Goal: Information Seeking & Learning: Understand process/instructions

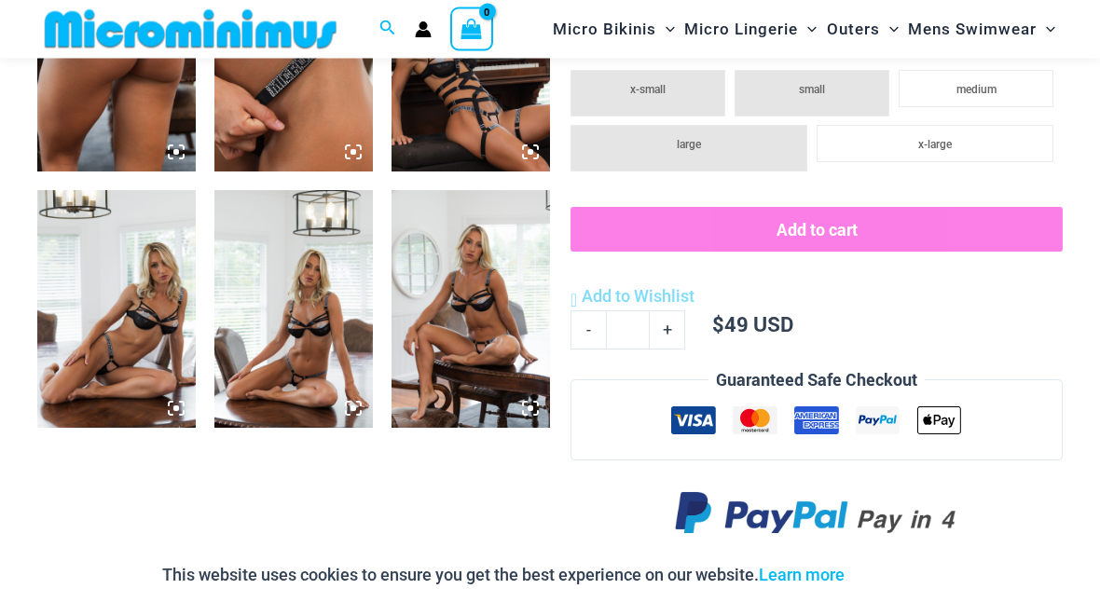
scroll to position [948, 0]
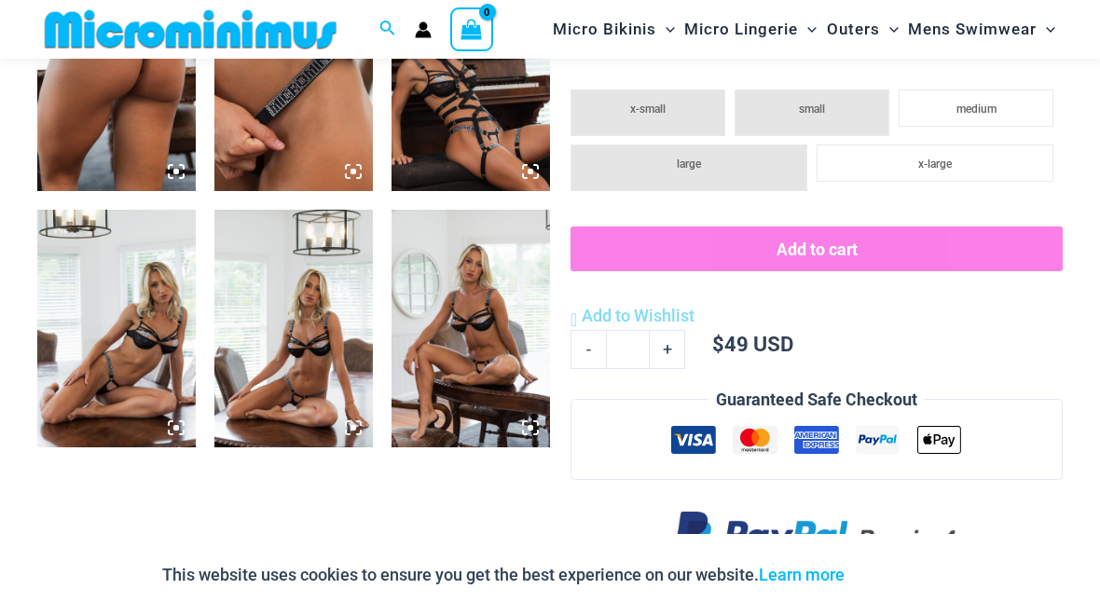
click at [495, 333] on img at bounding box center [470, 329] width 158 height 238
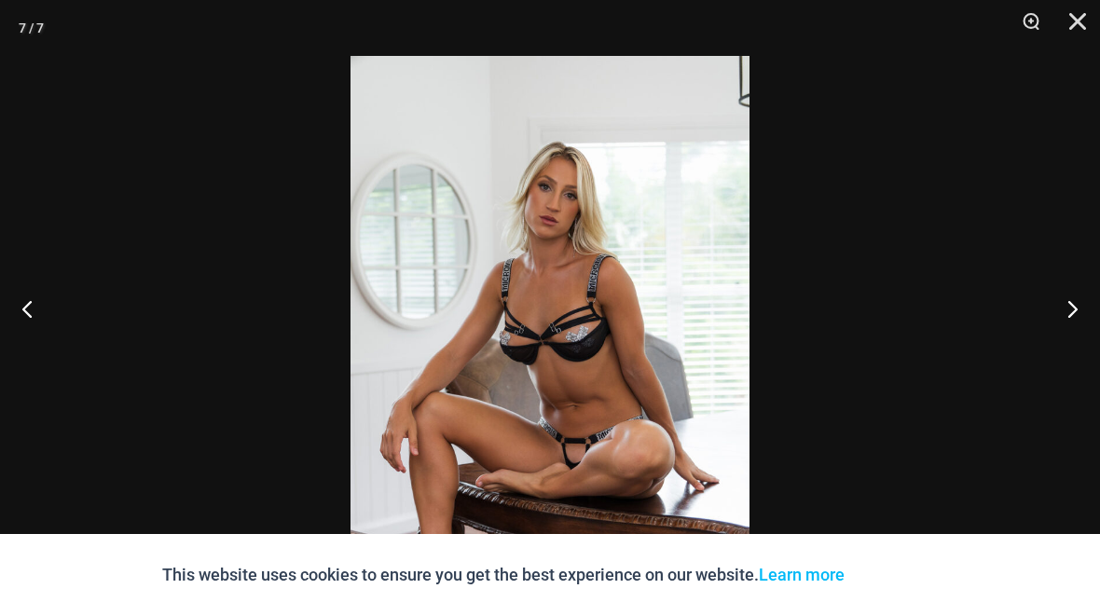
click at [27, 347] on button "Previous" at bounding box center [35, 308] width 70 height 93
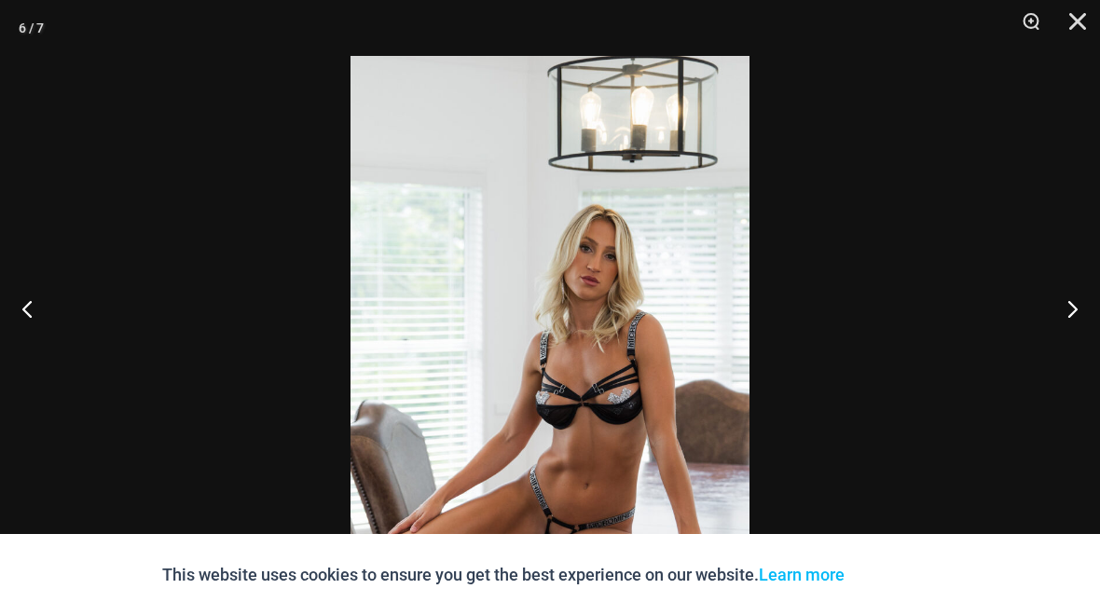
click at [1066, 355] on button "Next" at bounding box center [1065, 308] width 70 height 93
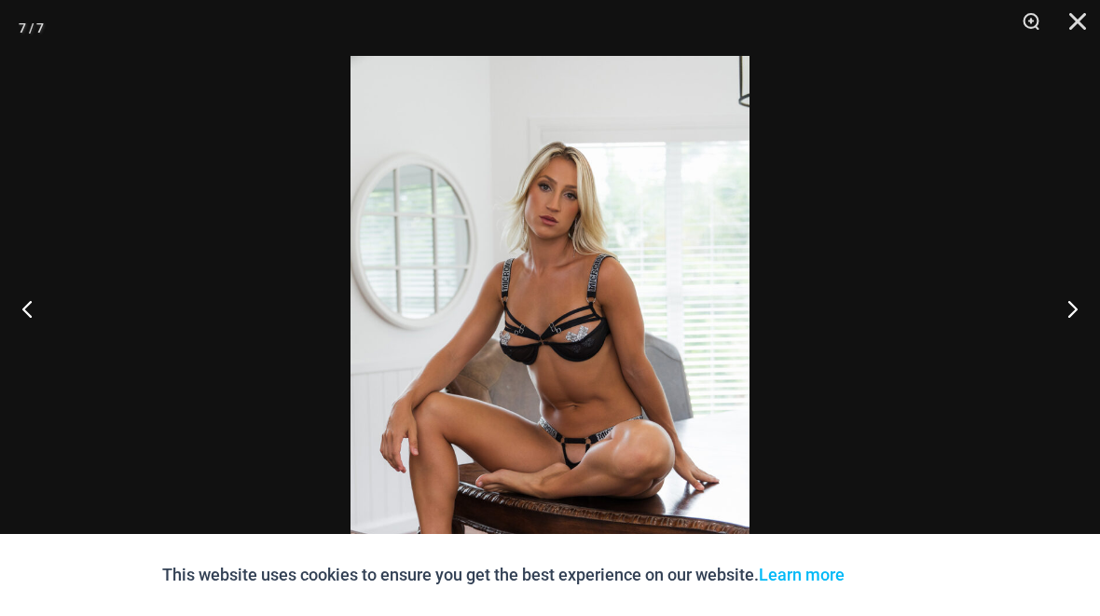
click at [1071, 345] on button "Next" at bounding box center [1065, 308] width 70 height 93
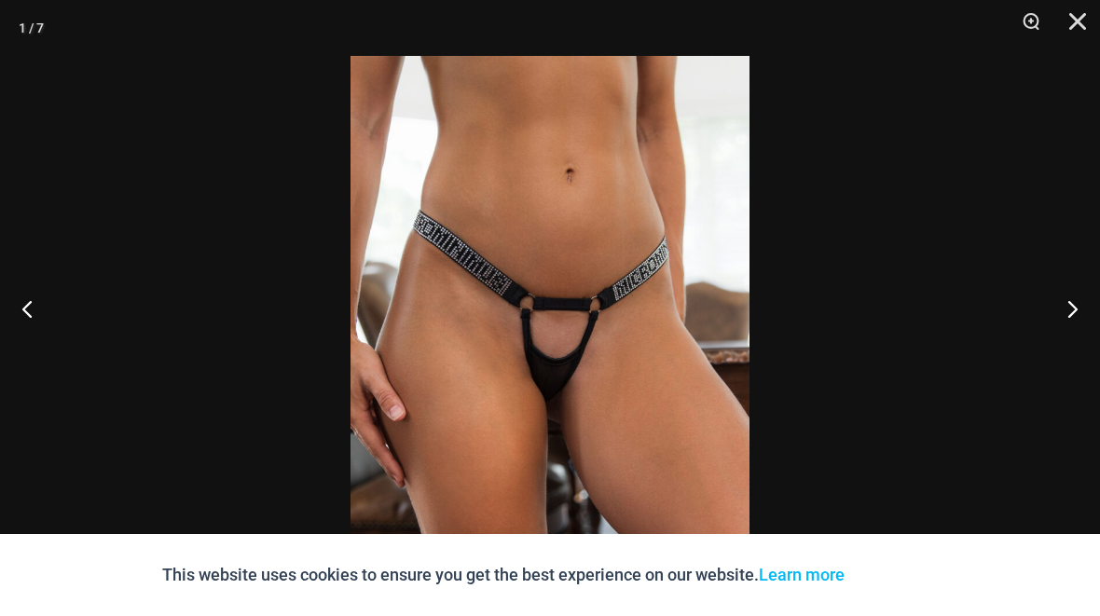
click at [1060, 354] on button "Next" at bounding box center [1065, 308] width 70 height 93
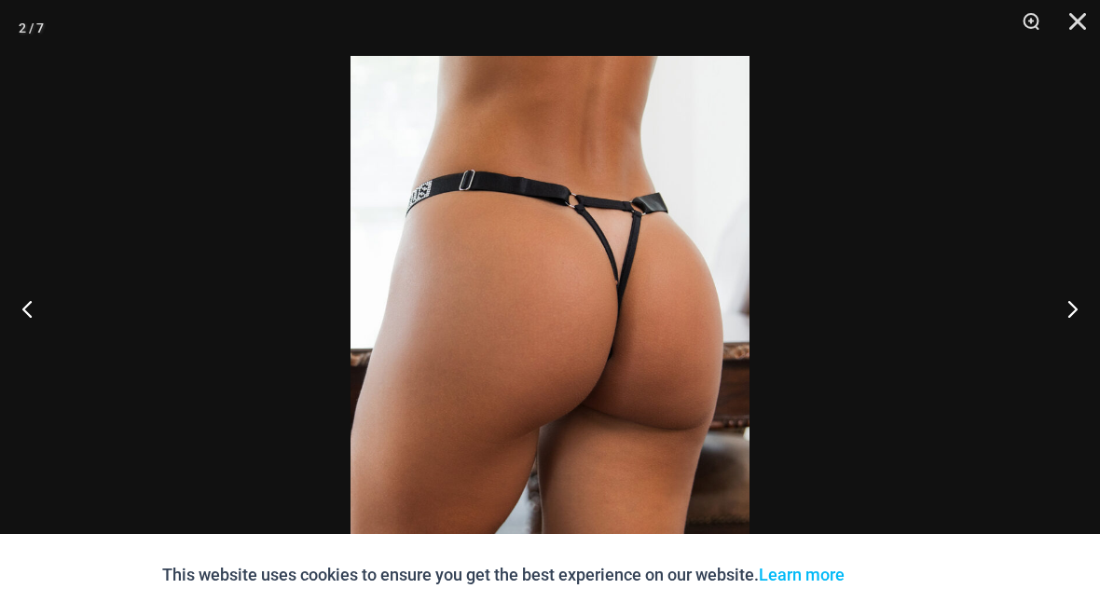
click at [1069, 355] on button "Next" at bounding box center [1065, 308] width 70 height 93
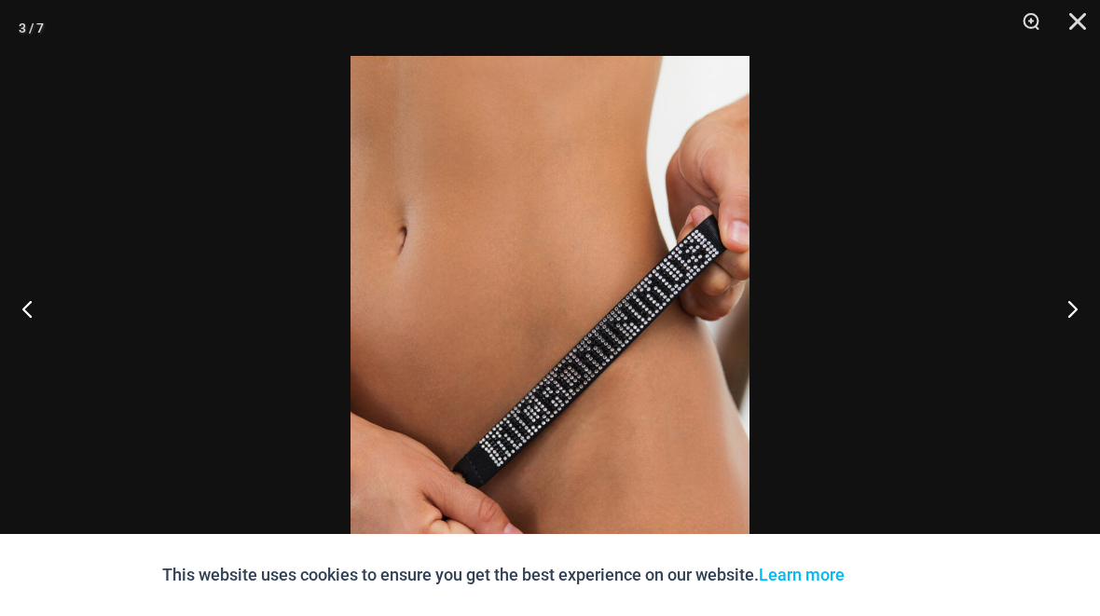
click at [1063, 355] on button "Next" at bounding box center [1065, 308] width 70 height 93
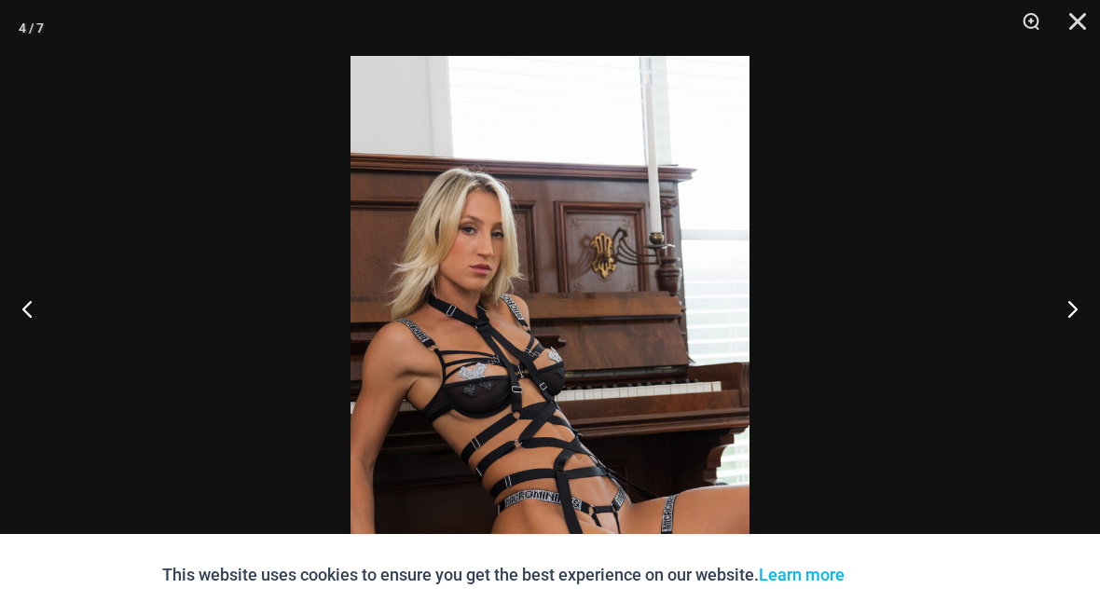
click at [1058, 355] on button "Next" at bounding box center [1065, 308] width 70 height 93
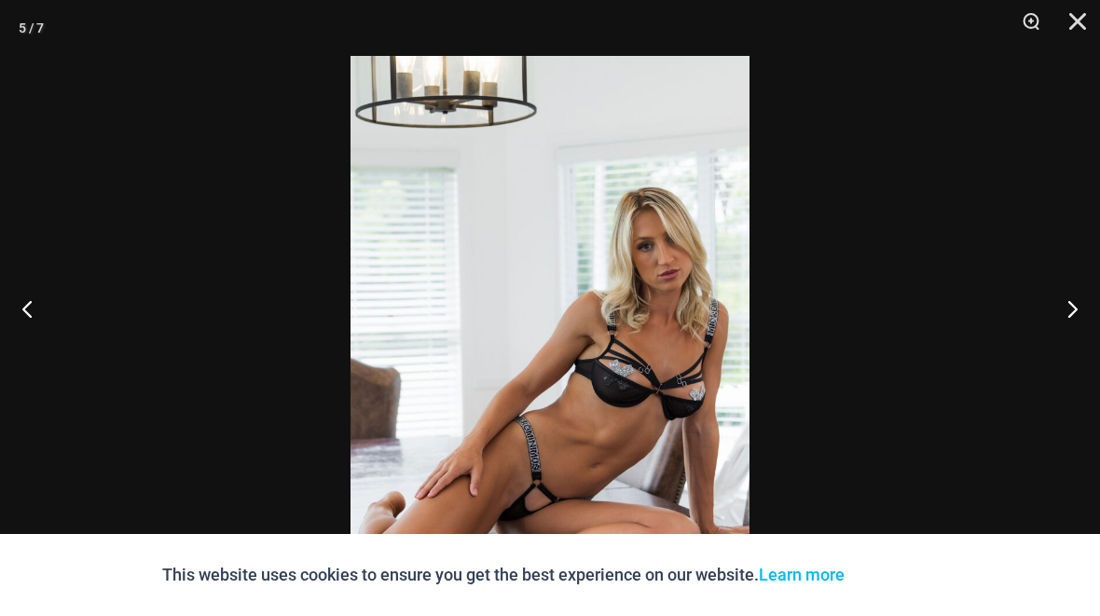
click at [1063, 355] on button "Next" at bounding box center [1065, 308] width 70 height 93
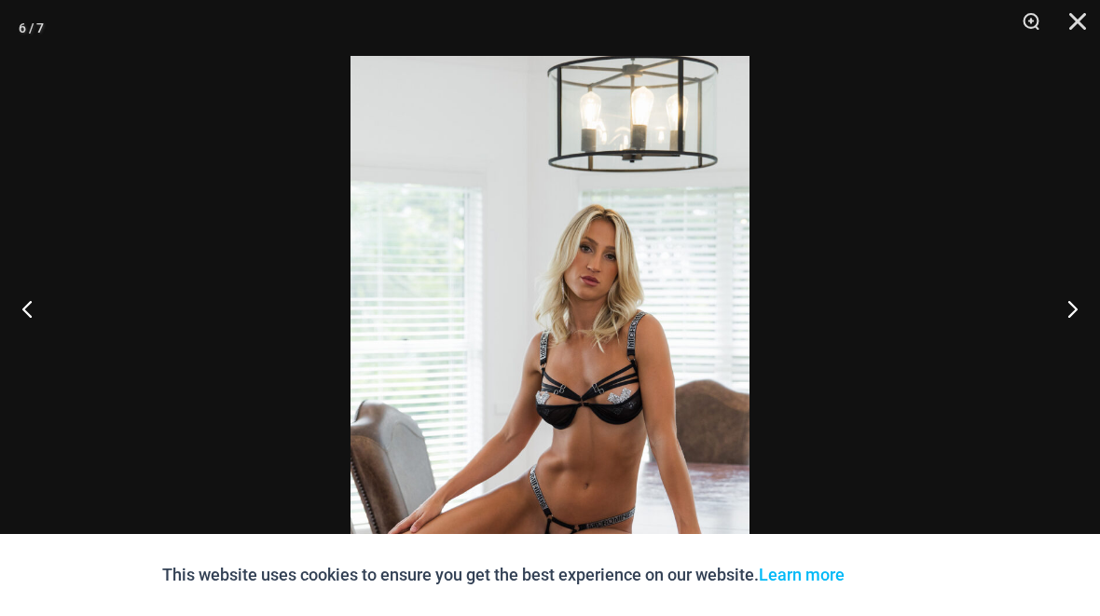
click at [1081, 354] on button "Next" at bounding box center [1065, 308] width 70 height 93
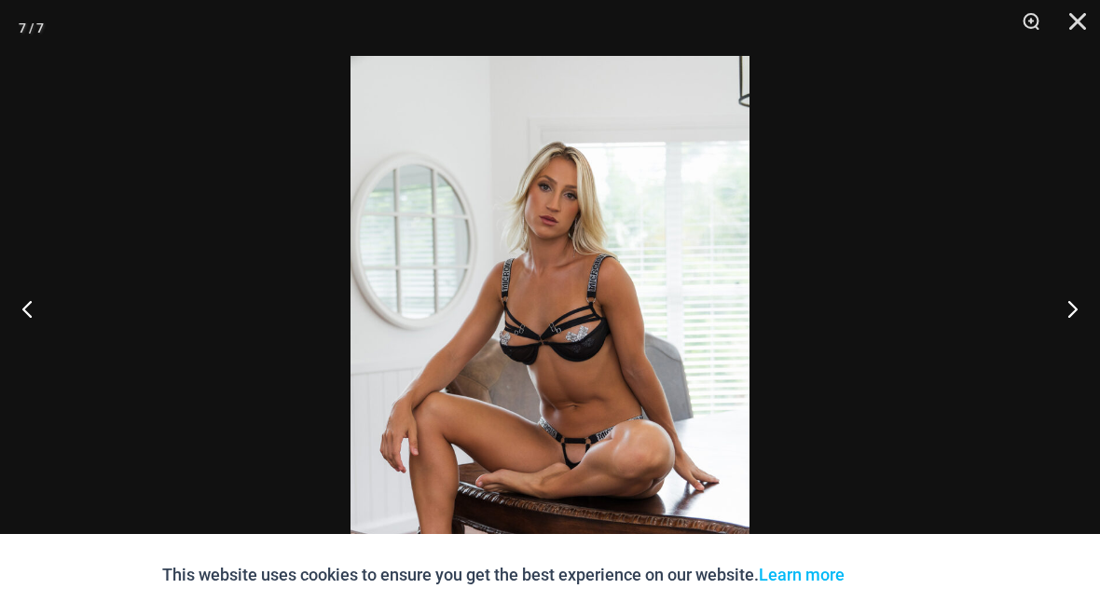
click at [1066, 355] on button "Next" at bounding box center [1065, 308] width 70 height 93
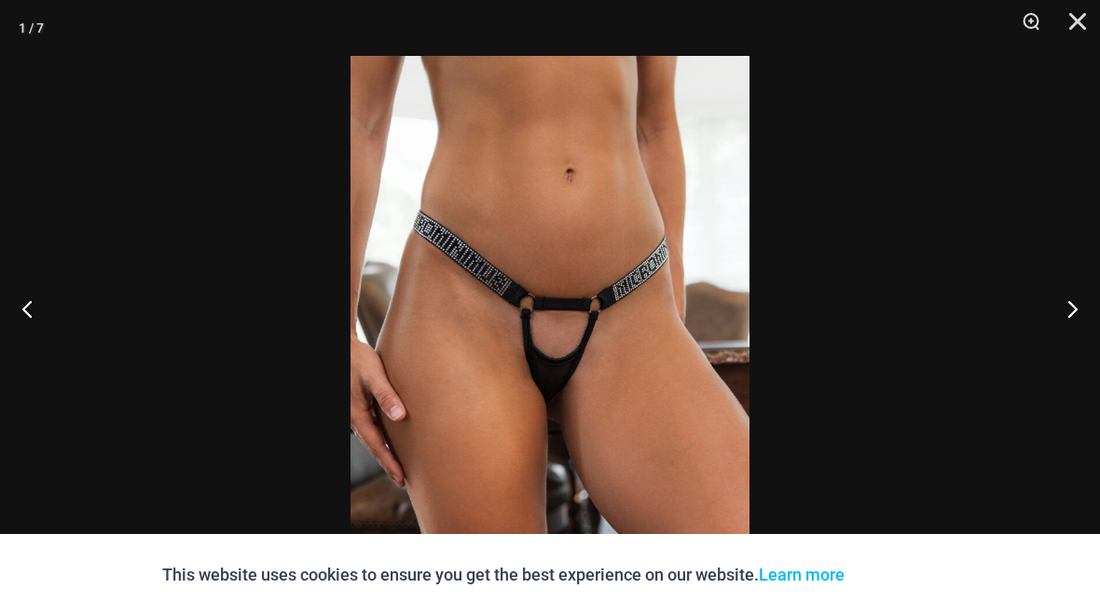
click at [1070, 15] on button "Close" at bounding box center [1071, 28] width 47 height 56
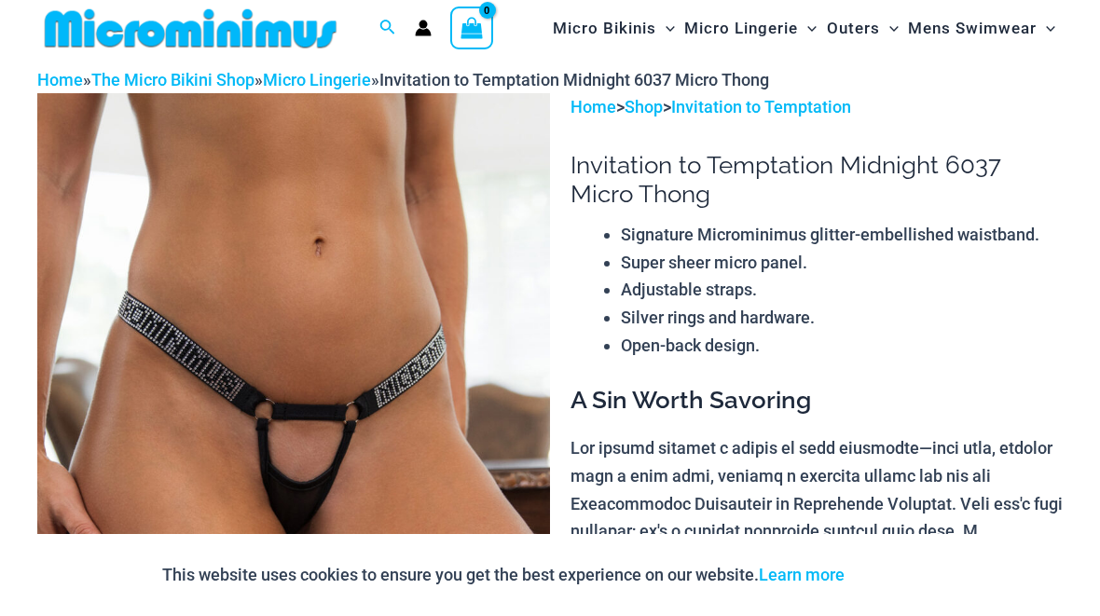
scroll to position [0, 0]
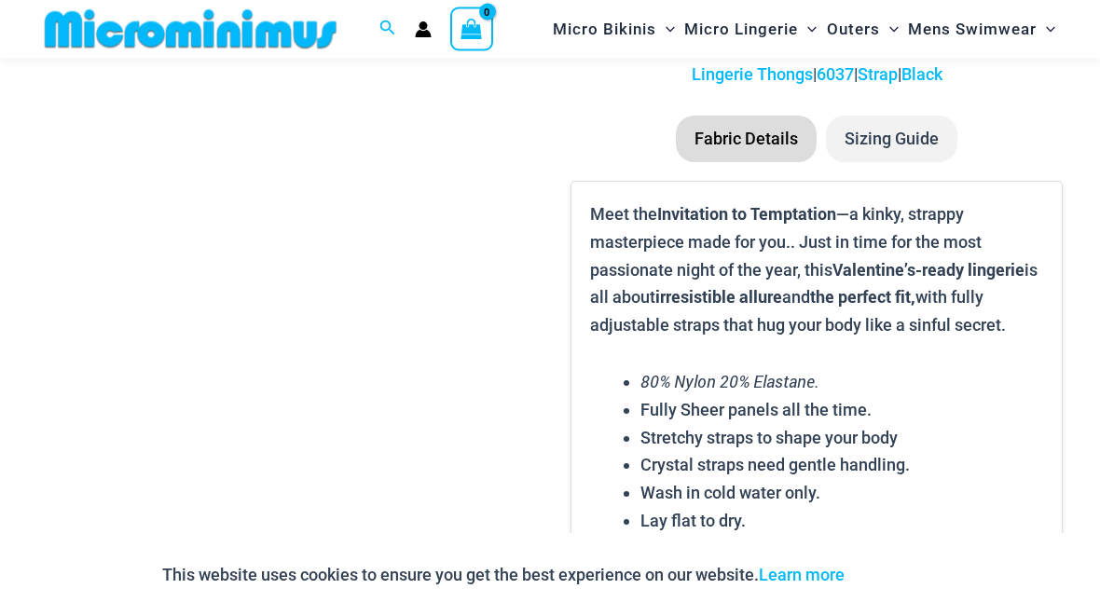
click at [895, 119] on li "Sizing Guide" at bounding box center [891, 140] width 131 height 47
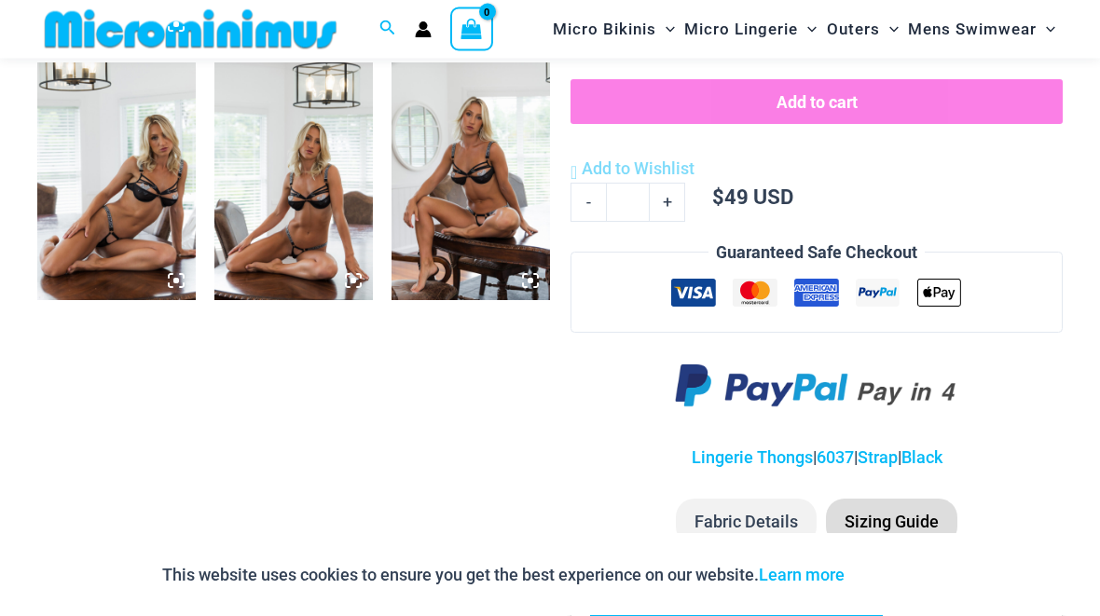
scroll to position [1091, 0]
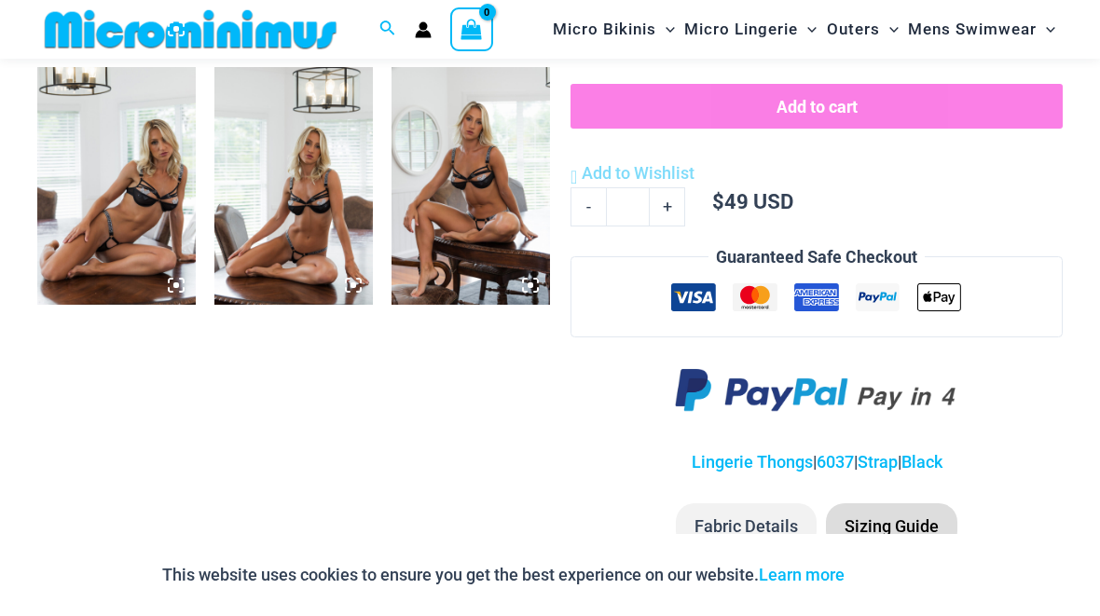
click at [888, 503] on li "Sizing Guide" at bounding box center [891, 526] width 131 height 47
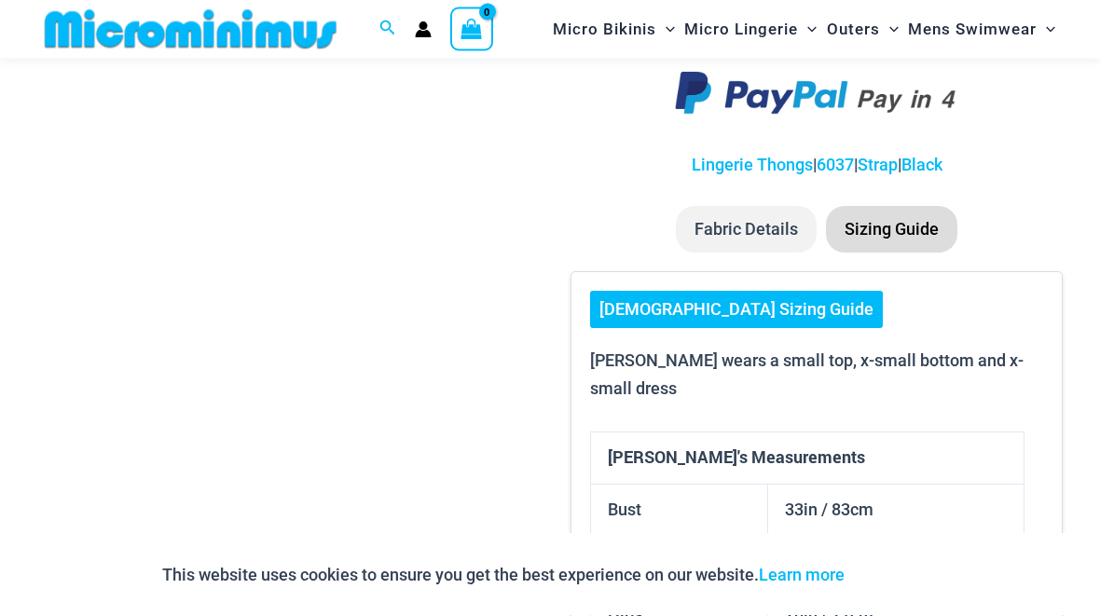
scroll to position [1388, 0]
click at [667, 291] on link "[DEMOGRAPHIC_DATA] Sizing Guide" at bounding box center [736, 309] width 293 height 37
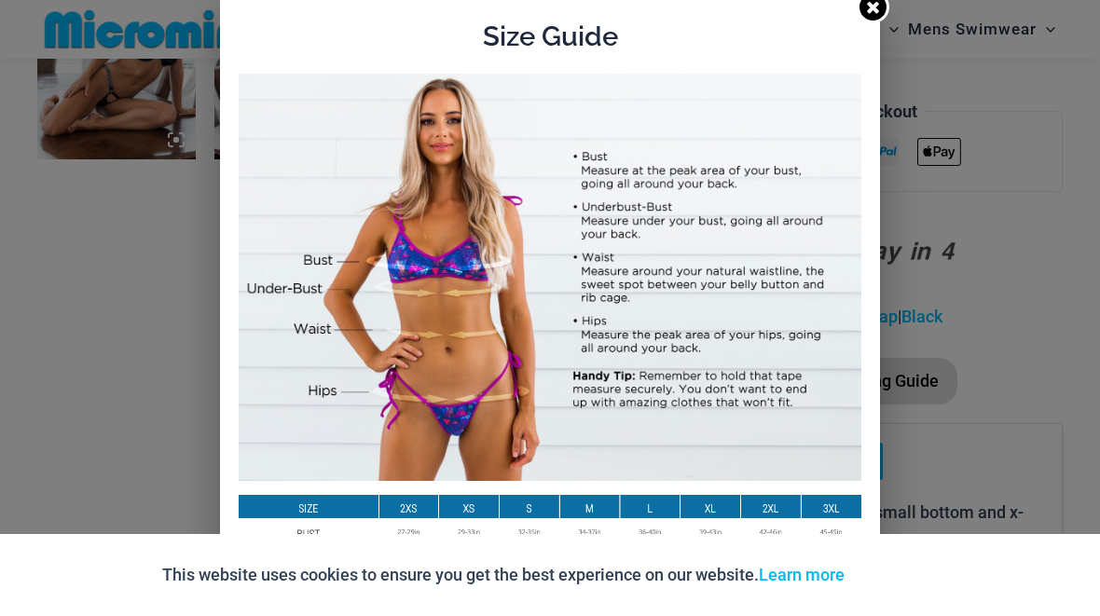
scroll to position [0, 0]
click at [888, 7] on link at bounding box center [873, 7] width 33 height 33
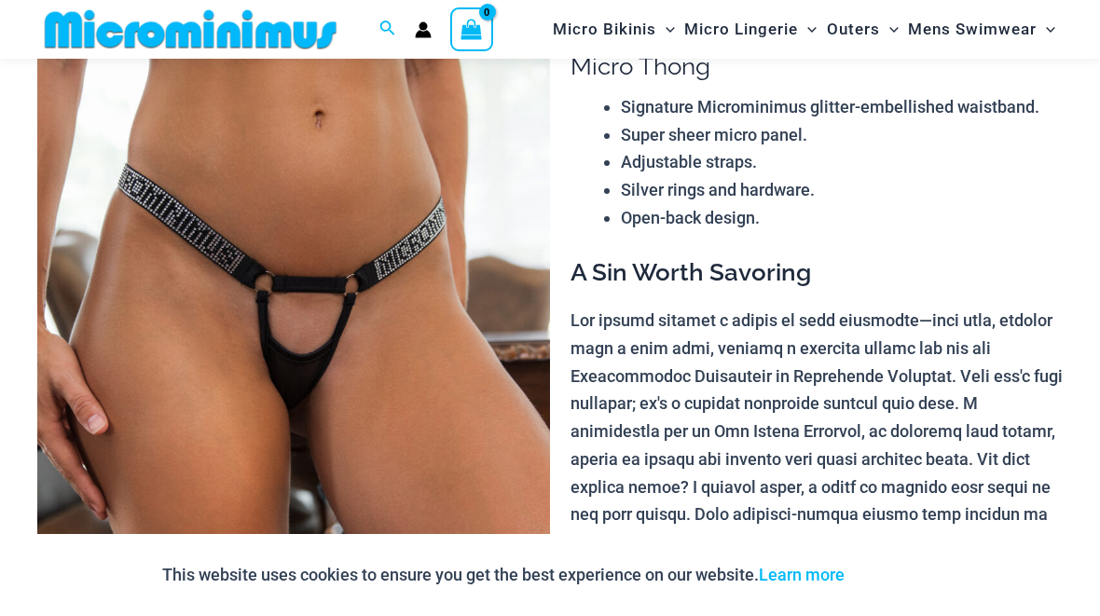
scroll to position [149, 0]
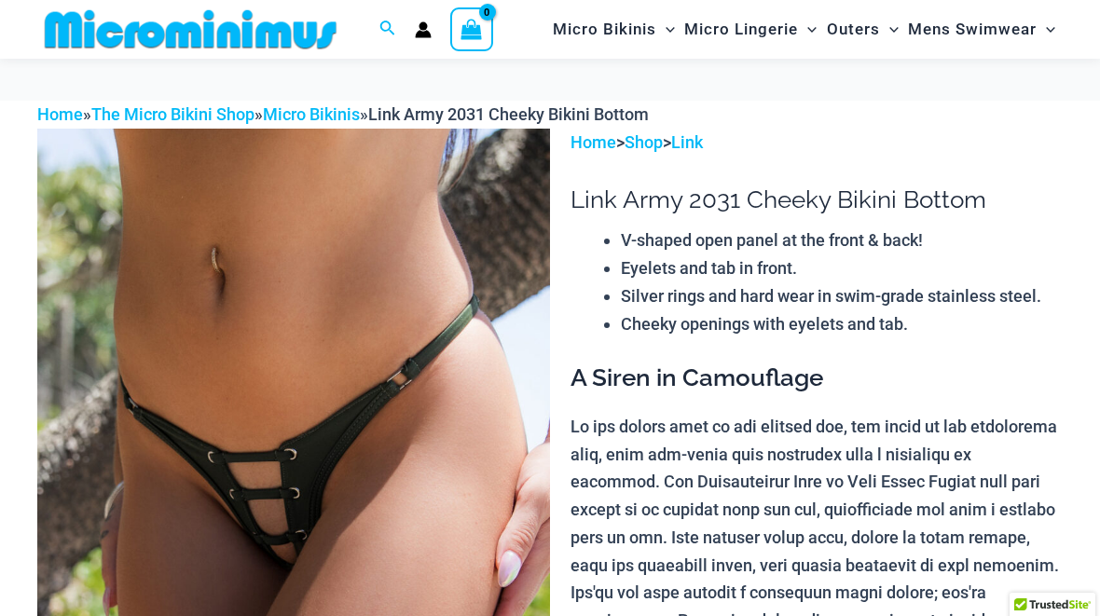
scroll to position [244, 0]
